Goal: Task Accomplishment & Management: Manage account settings

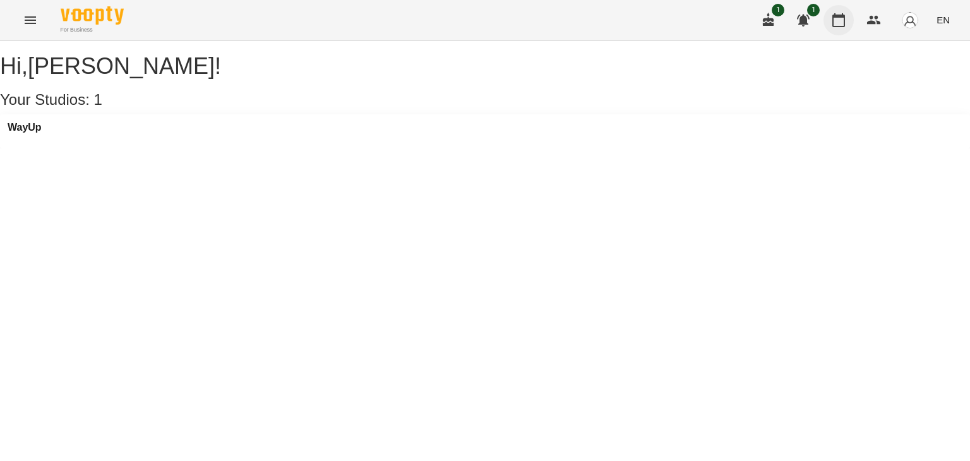
click at [844, 17] on icon "button" at bounding box center [838, 20] width 13 height 14
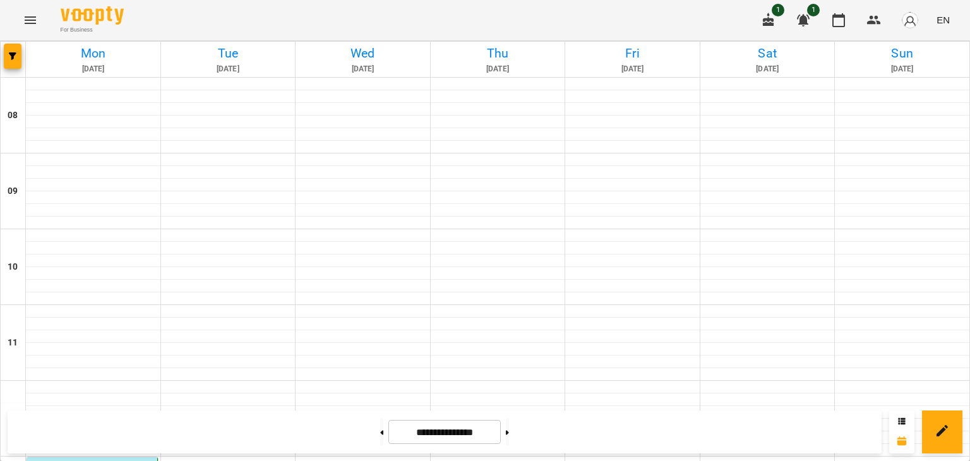
scroll to position [316, 0]
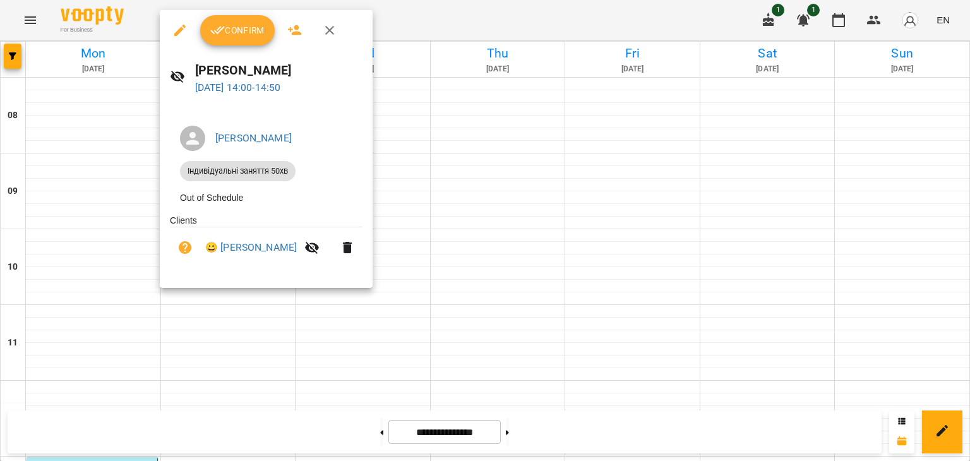
drag, startPoint x: 240, startPoint y: 47, endPoint x: 230, endPoint y: 36, distance: 14.3
click at [240, 46] on div "Confirm" at bounding box center [266, 30] width 213 height 40
click at [230, 34] on span "Confirm" at bounding box center [237, 30] width 54 height 15
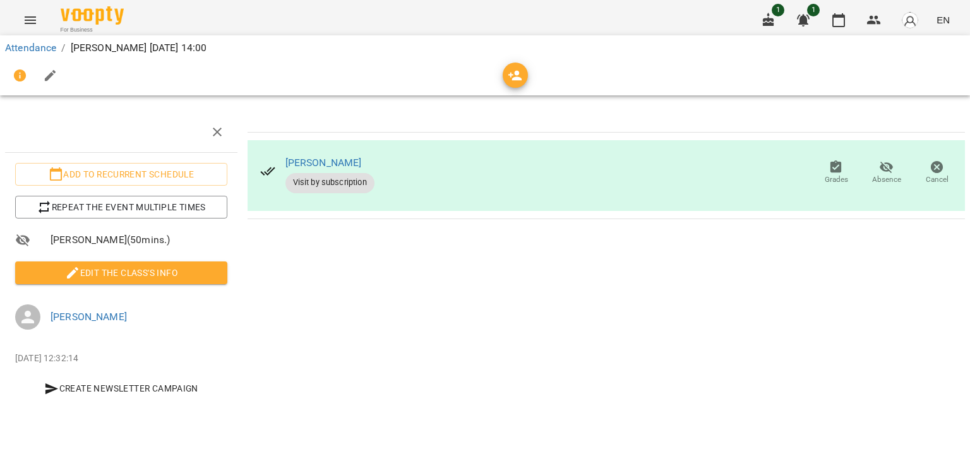
click at [187, 278] on span "Edit the class's Info" at bounding box center [121, 272] width 192 height 15
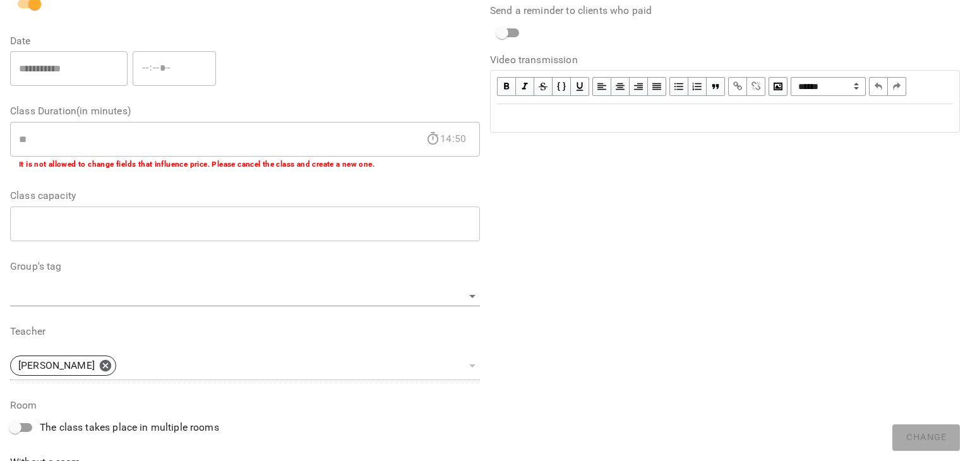
scroll to position [379, 0]
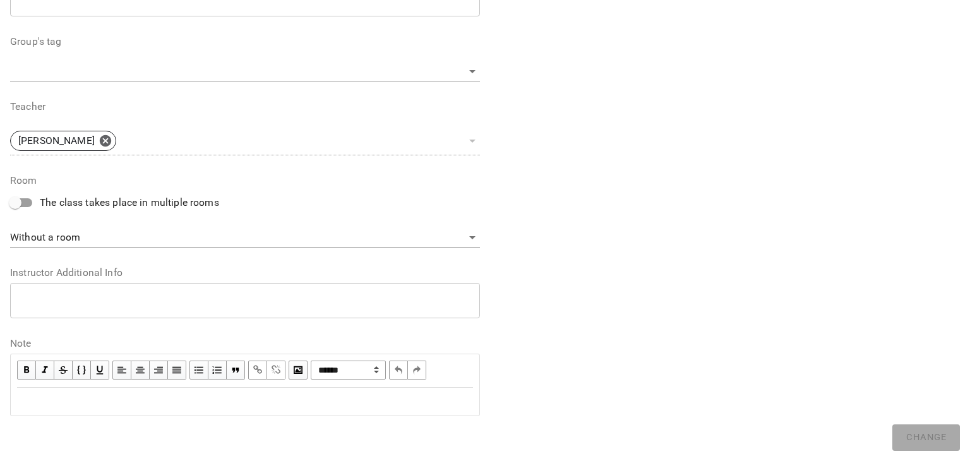
click at [133, 397] on div "Edit text" at bounding box center [245, 401] width 456 height 15
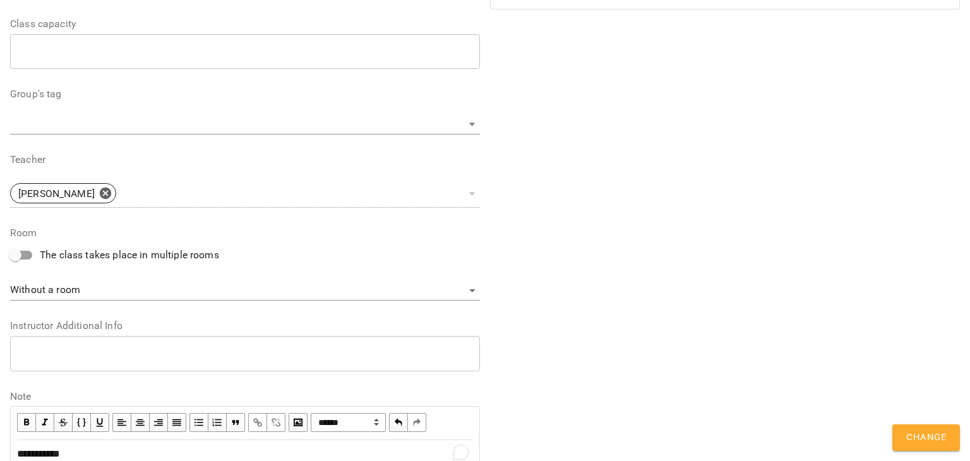
scroll to position [431, 0]
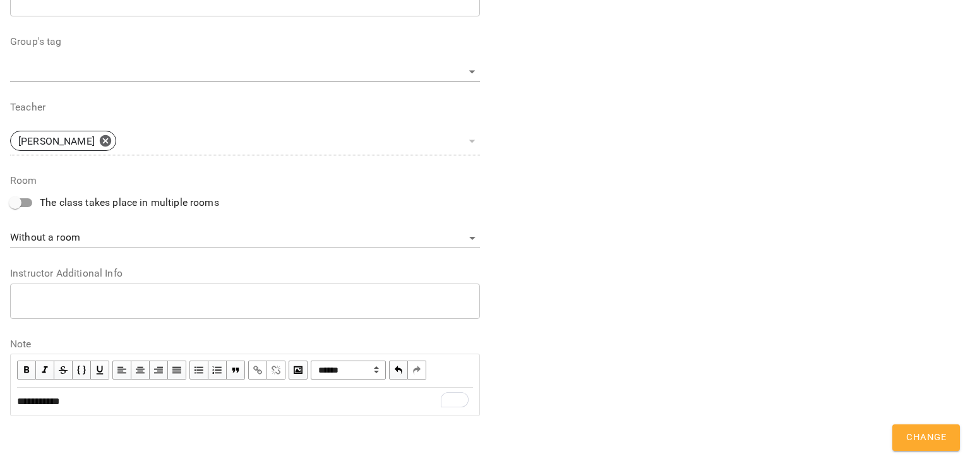
click at [890, 432] on div "**********" at bounding box center [485, 35] width 960 height 842
click at [922, 432] on span "Change" at bounding box center [926, 437] width 40 height 16
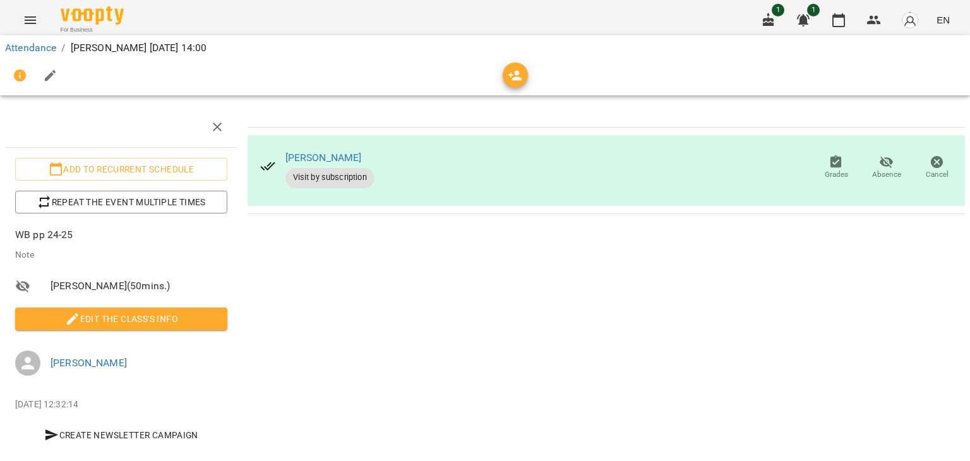
scroll to position [0, 0]
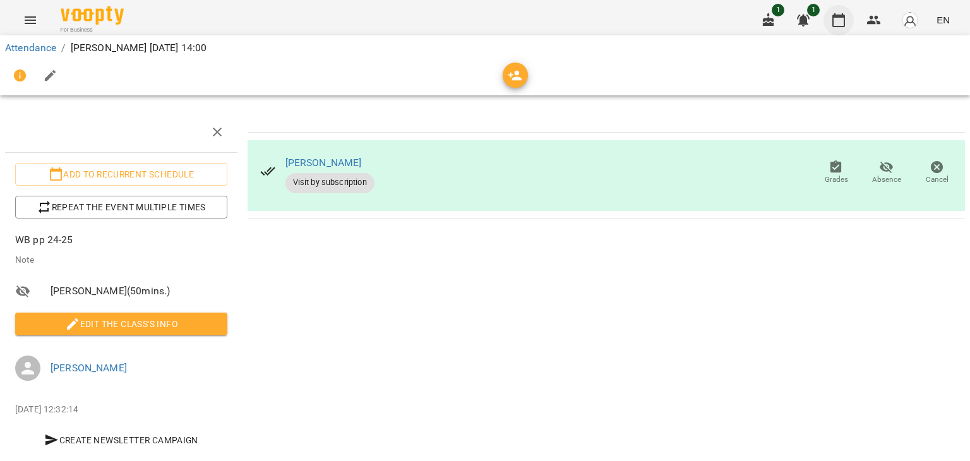
click at [838, 24] on icon "button" at bounding box center [838, 20] width 15 height 15
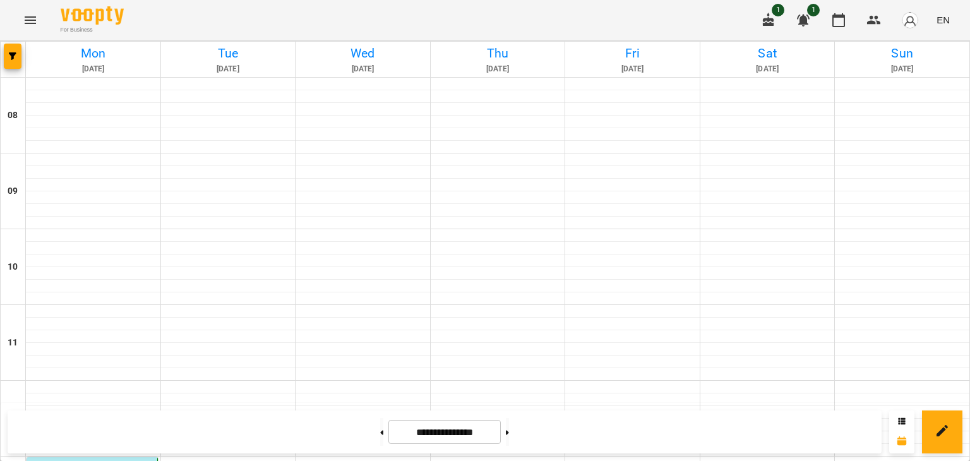
scroll to position [355, 0]
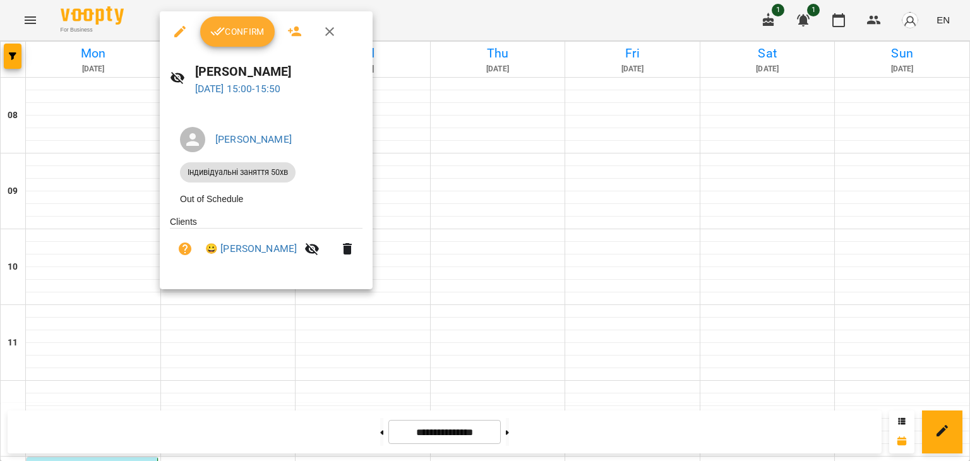
click at [237, 32] on span "Confirm" at bounding box center [237, 31] width 54 height 15
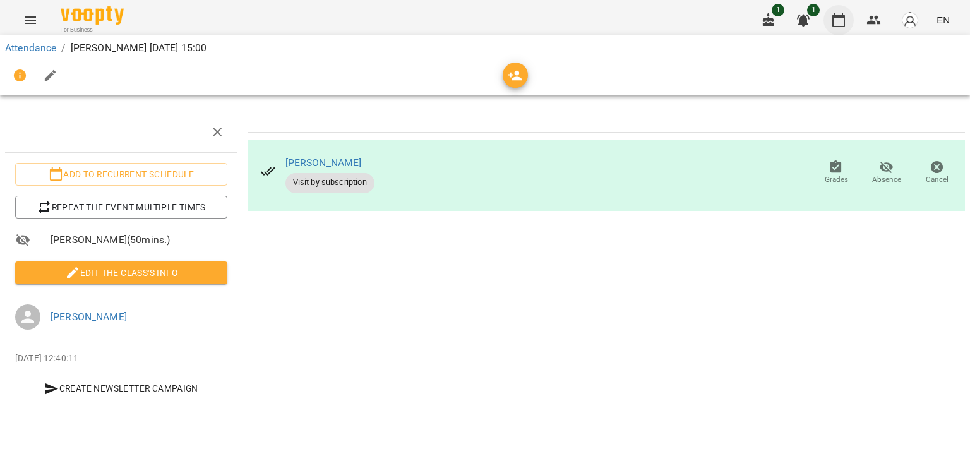
click at [837, 25] on icon "button" at bounding box center [838, 20] width 15 height 15
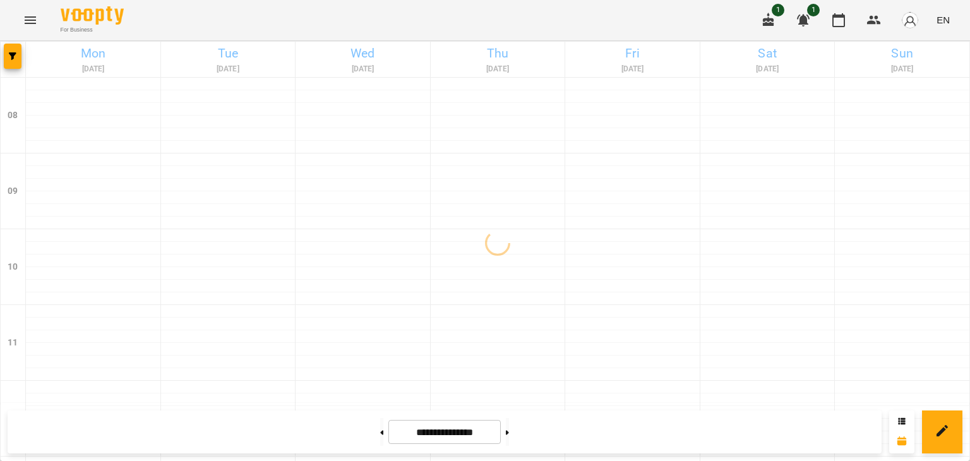
scroll to position [568, 0]
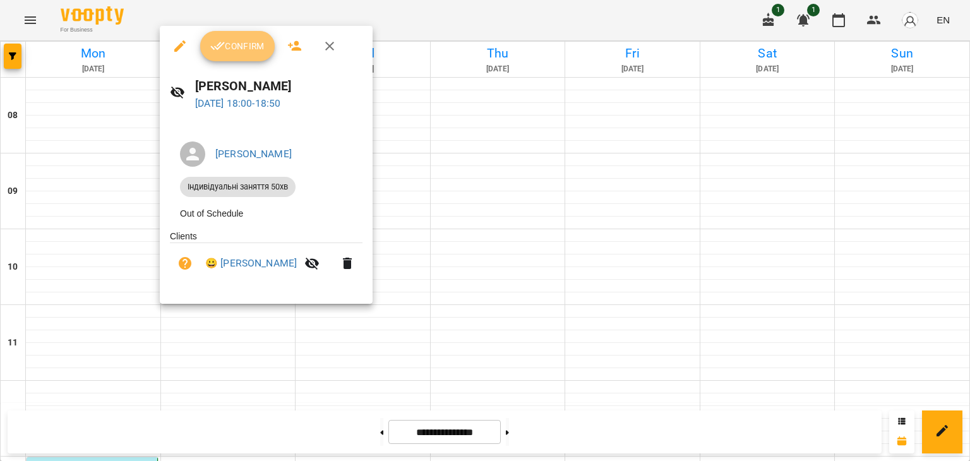
click at [230, 49] on span "Confirm" at bounding box center [237, 46] width 54 height 15
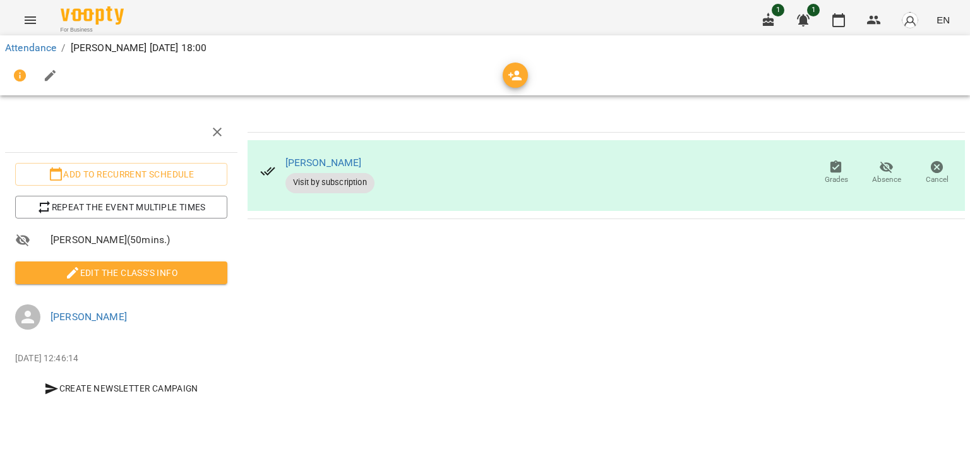
click at [137, 268] on span "Edit the class's Info" at bounding box center [121, 272] width 192 height 15
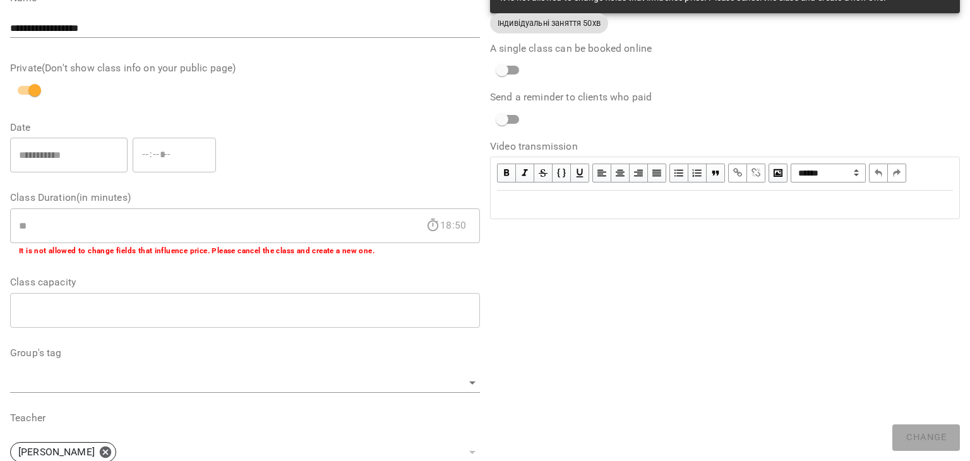
scroll to position [379, 0]
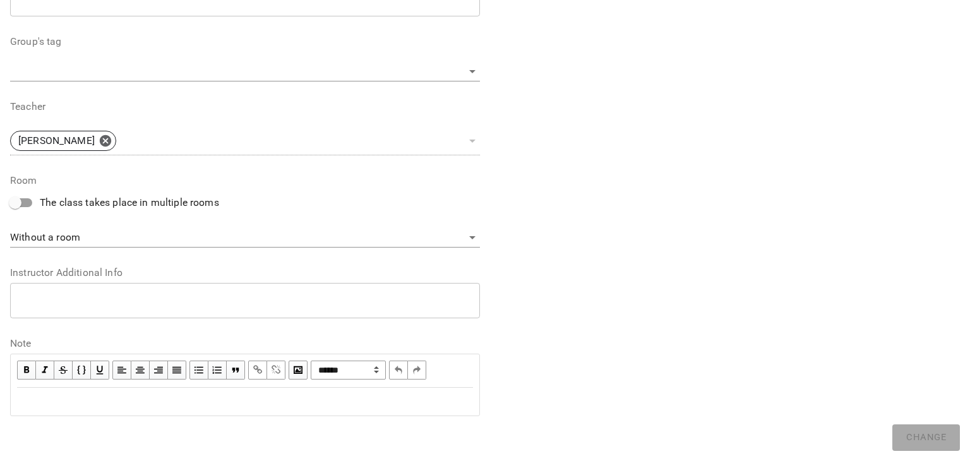
click at [88, 398] on div "Edit text" at bounding box center [245, 401] width 456 height 15
click at [660, 301] on div "**********" at bounding box center [725, 49] width 480 height 765
click at [912, 438] on span "Change" at bounding box center [926, 437] width 40 height 16
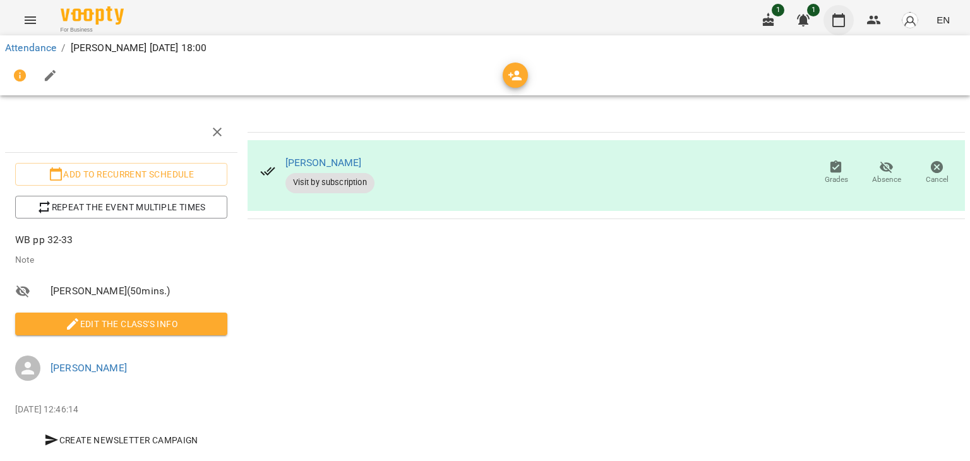
click at [834, 13] on icon "button" at bounding box center [838, 20] width 15 height 15
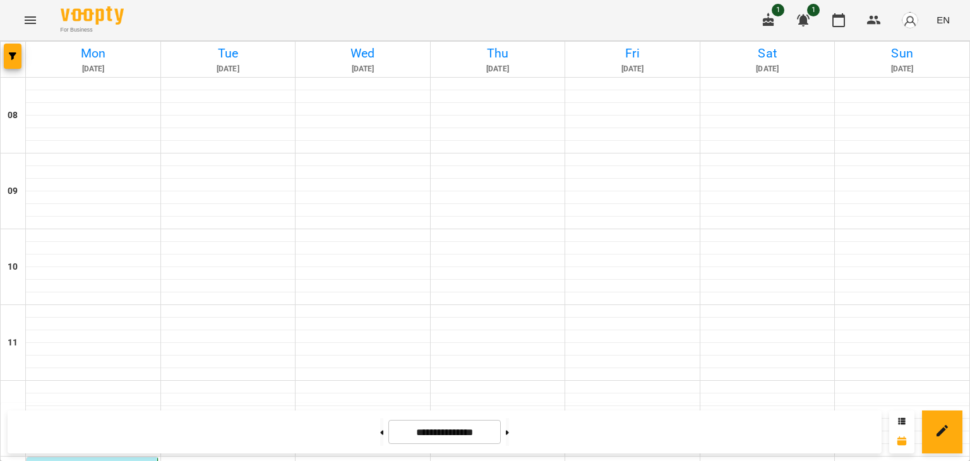
scroll to position [734, 0]
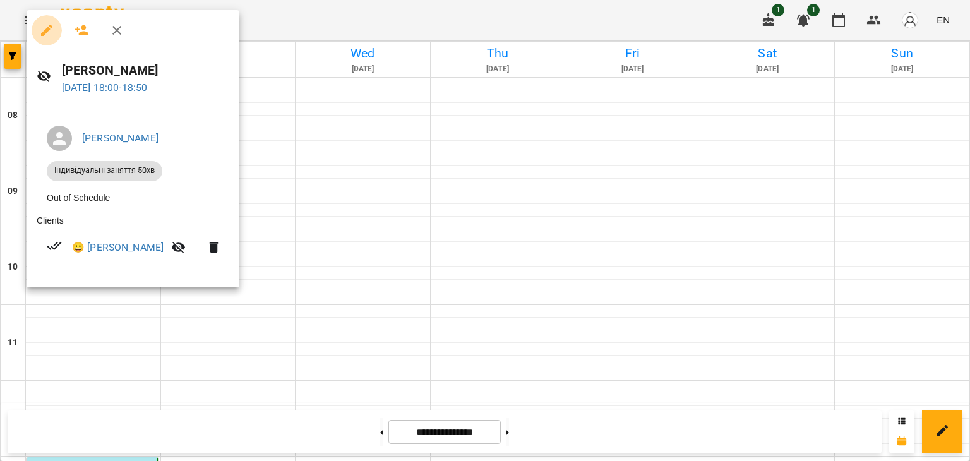
click at [41, 31] on icon "button" at bounding box center [46, 30] width 15 height 15
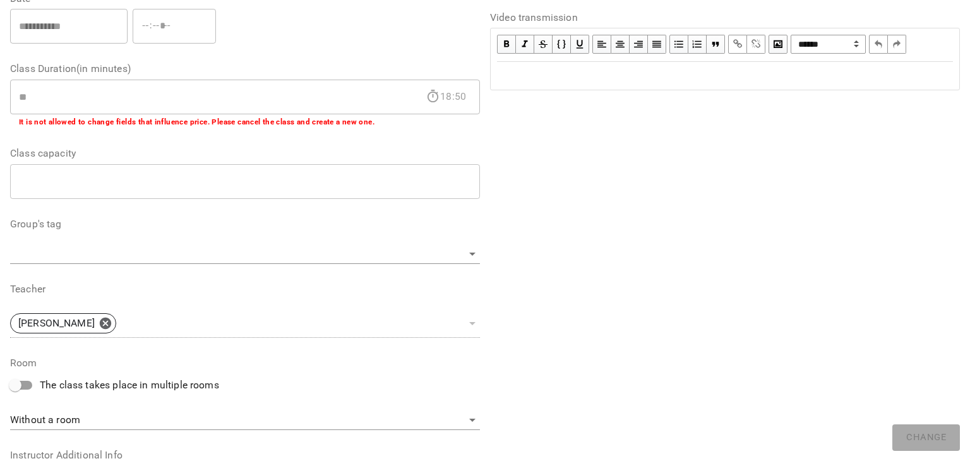
scroll to position [379, 0]
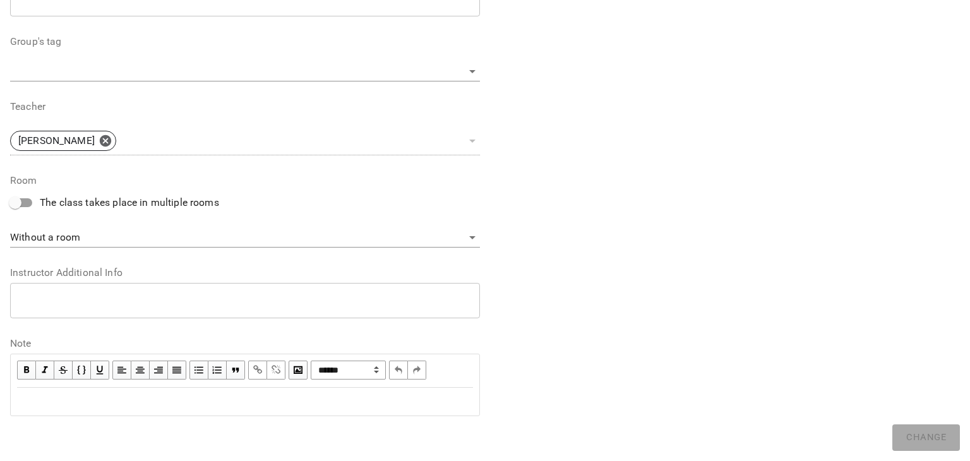
click at [105, 404] on div "Edit text" at bounding box center [245, 401] width 456 height 15
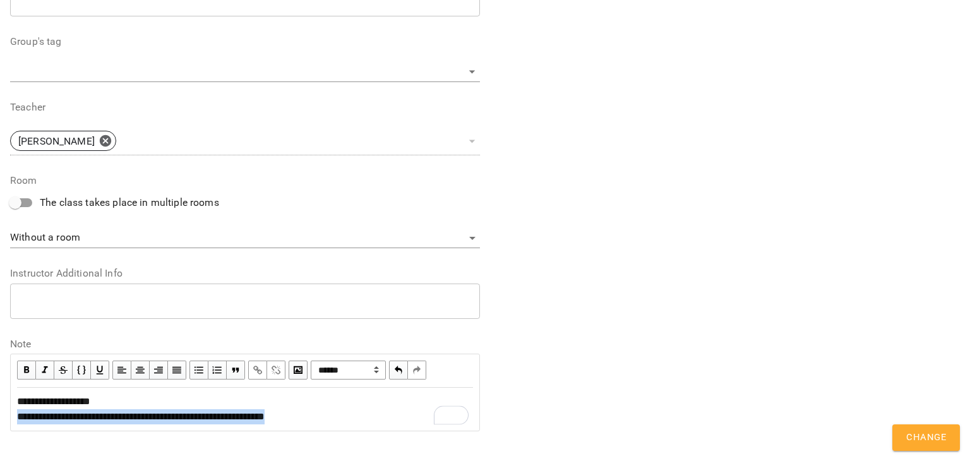
drag, startPoint x: 333, startPoint y: 420, endPoint x: 0, endPoint y: 419, distance: 333.4
click at [0, 419] on div "**********" at bounding box center [485, 43] width 970 height 868
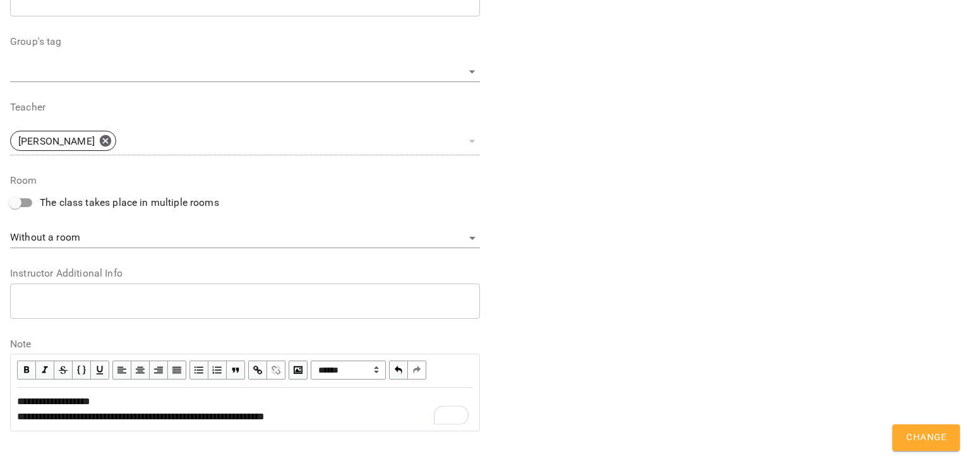
click at [253, 365] on span "button" at bounding box center [258, 370] width 14 height 14
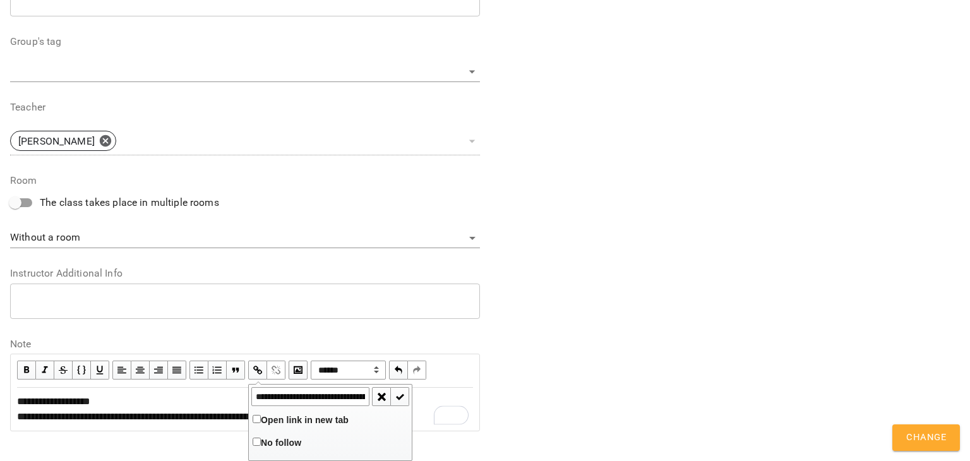
scroll to position [0, 144]
type input "**********"
click at [288, 421] on span "Open link in new tab" at bounding box center [305, 420] width 88 height 10
click at [397, 394] on span "button" at bounding box center [400, 397] width 14 height 14
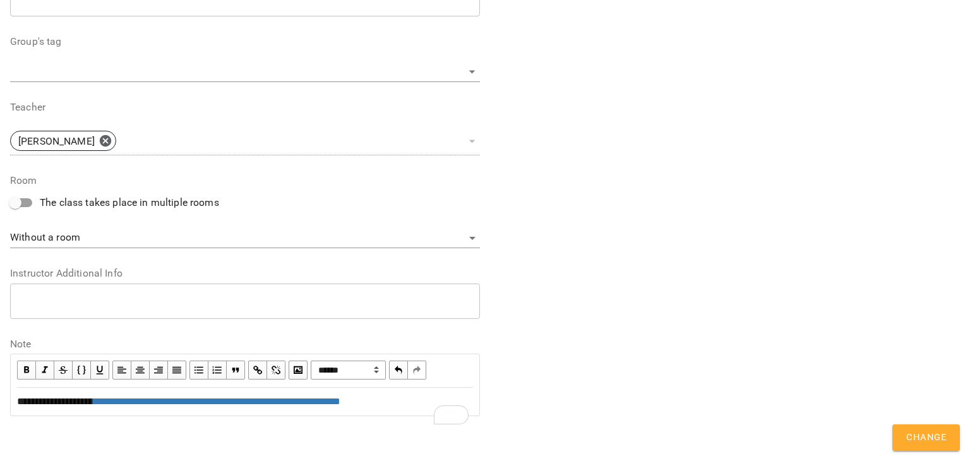
click at [373, 409] on div "**********" at bounding box center [245, 401] width 456 height 15
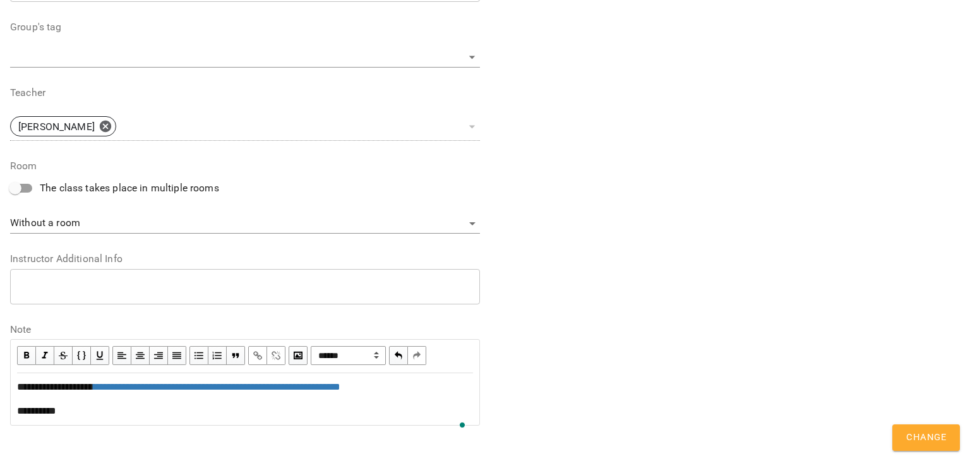
scroll to position [470, 0]
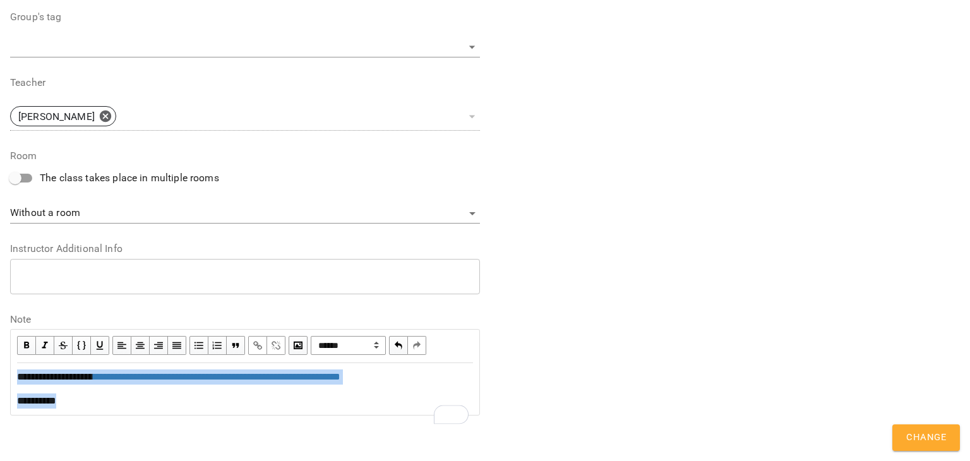
drag, startPoint x: 80, startPoint y: 402, endPoint x: 13, endPoint y: 354, distance: 82.9
click at [13, 364] on div "**********" at bounding box center [244, 389] width 467 height 51
copy div "**********"
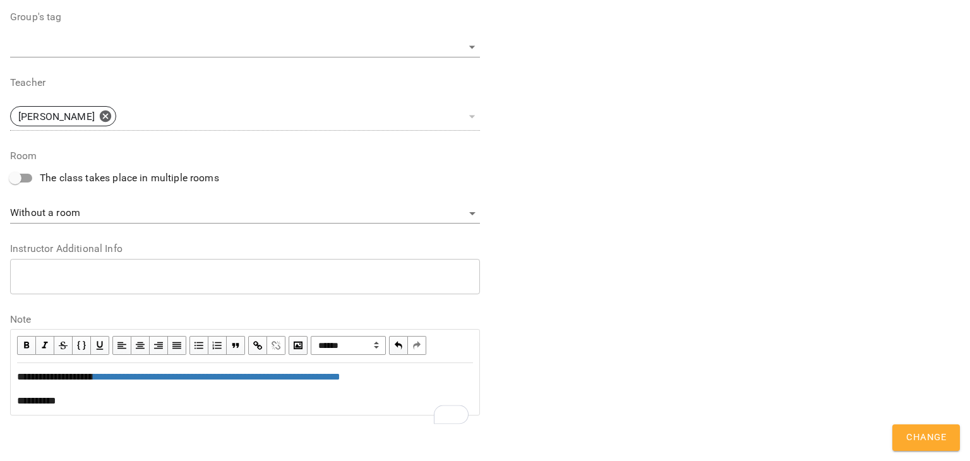
click at [806, 224] on div "**********" at bounding box center [725, 37] width 480 height 789
drag, startPoint x: 909, startPoint y: 432, endPoint x: 897, endPoint y: 422, distance: 16.2
click at [909, 432] on span "Change" at bounding box center [926, 437] width 40 height 16
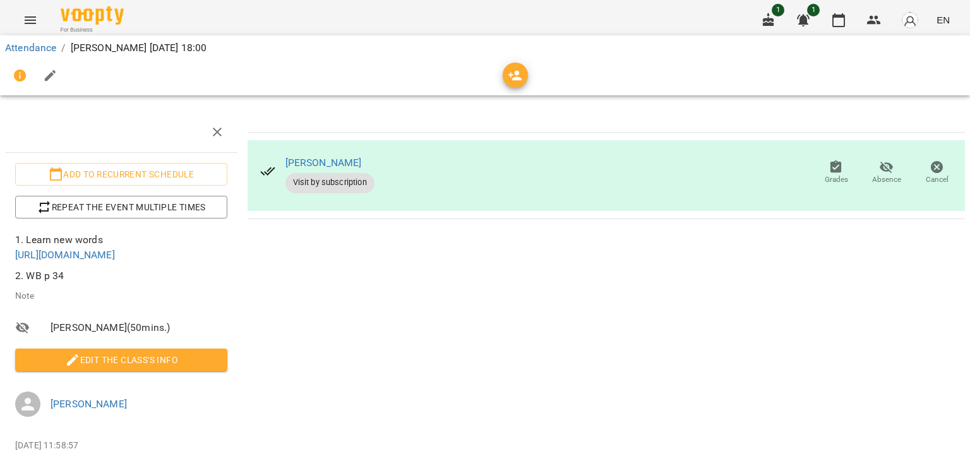
click at [614, 335] on div "[PERSON_NAME] Visit by subscription Grades Absence Cancel" at bounding box center [605, 305] width 727 height 396
click at [837, 23] on icon "button" at bounding box center [838, 20] width 15 height 15
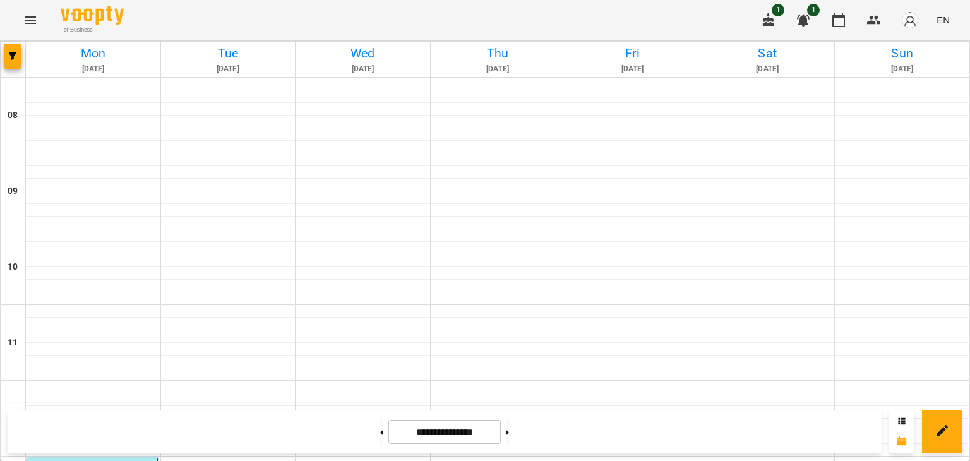
scroll to position [419, 0]
click at [914, 15] on img "button" at bounding box center [910, 20] width 18 height 18
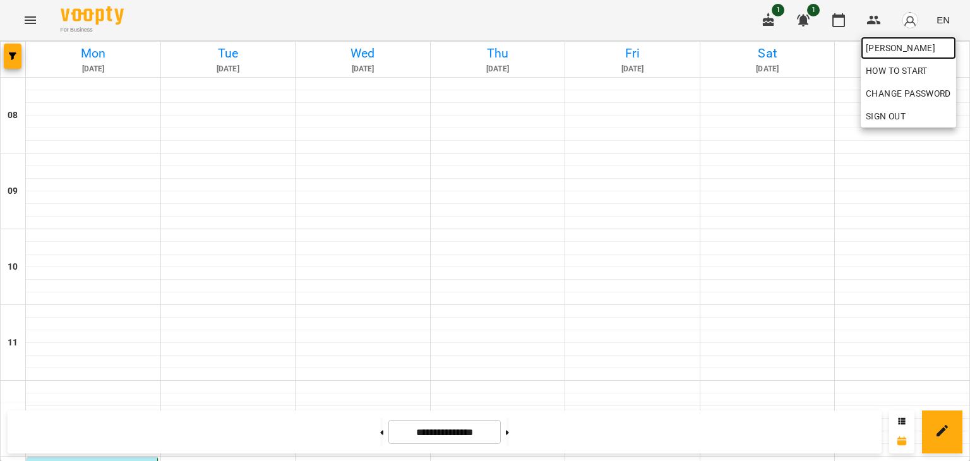
click at [900, 46] on span "[PERSON_NAME]" at bounding box center [908, 47] width 85 height 15
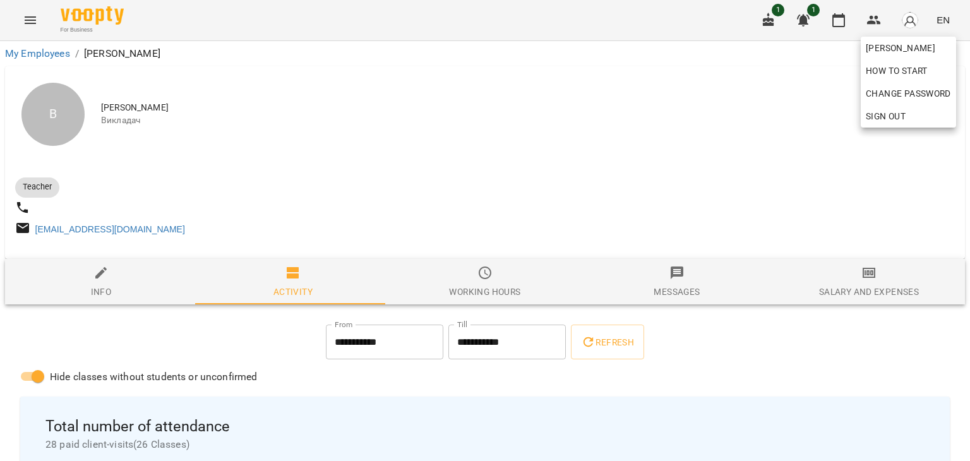
click at [679, 128] on div at bounding box center [485, 230] width 970 height 461
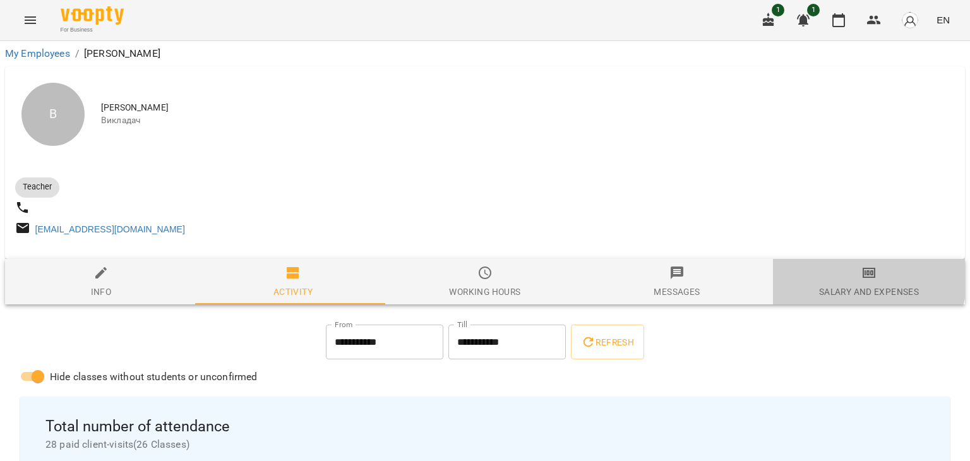
click at [861, 280] on icon "button" at bounding box center [868, 272] width 15 height 15
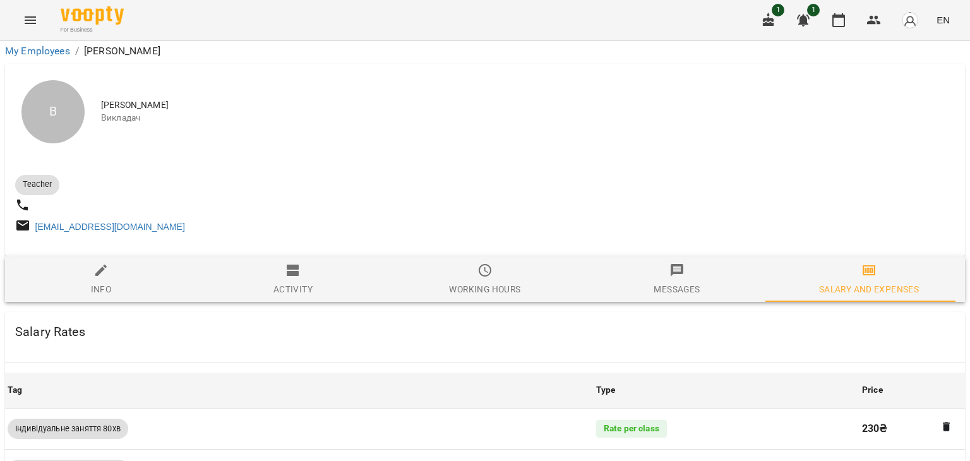
scroll to position [442, 0]
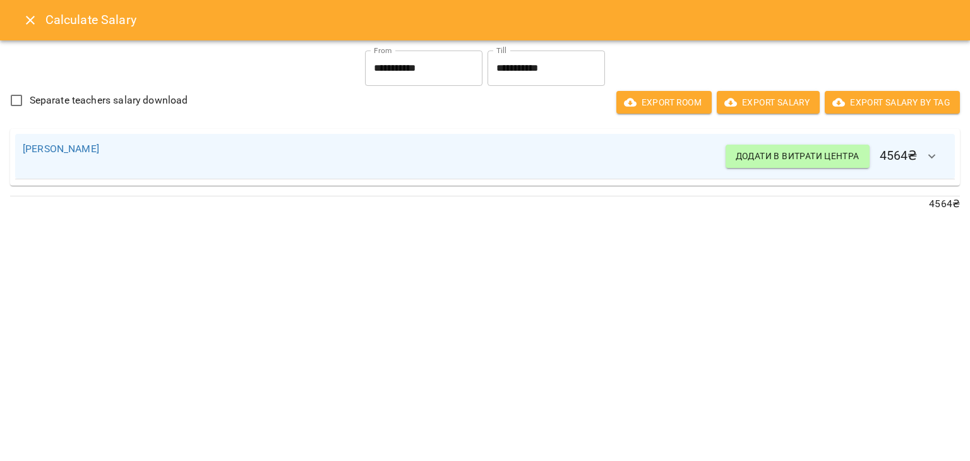
click at [28, 15] on icon "Close" at bounding box center [30, 20] width 15 height 15
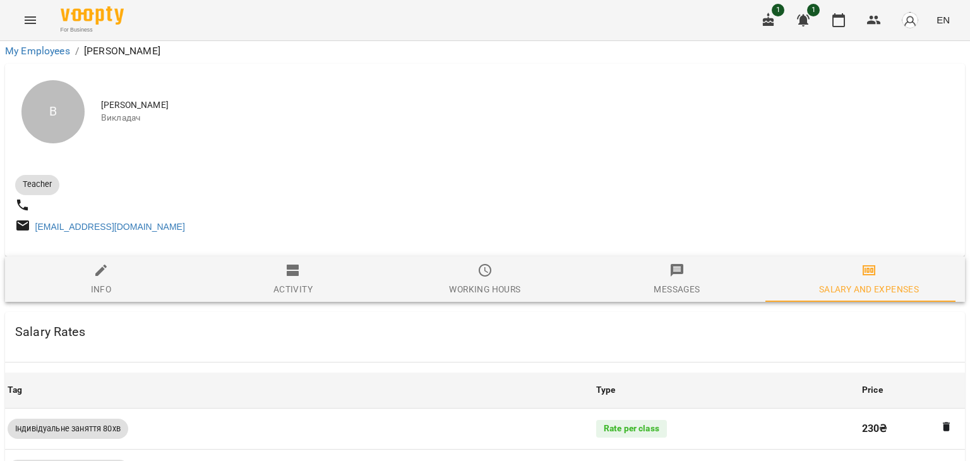
scroll to position [0, 0]
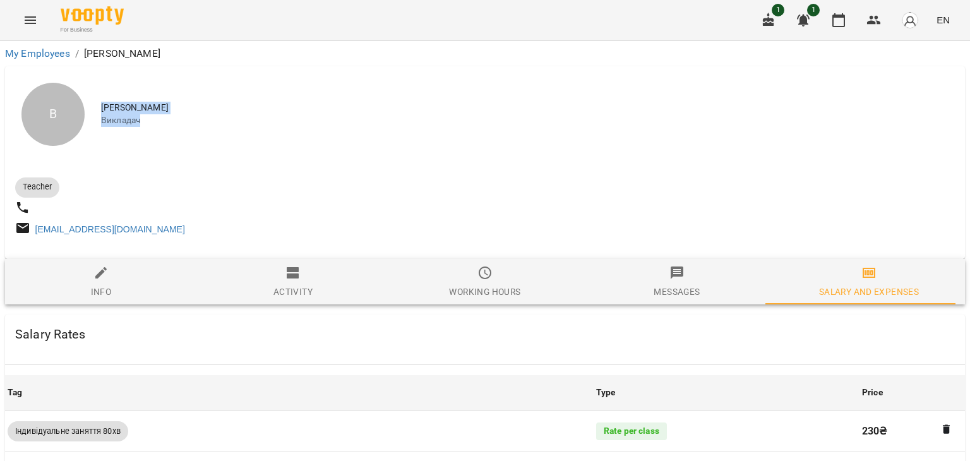
drag, startPoint x: 102, startPoint y: 109, endPoint x: 158, endPoint y: 131, distance: 61.0
click at [158, 131] on div "В [PERSON_NAME] Викладач" at bounding box center [485, 114] width 960 height 96
click at [171, 129] on div "В [PERSON_NAME] Викладач" at bounding box center [485, 114] width 960 height 96
